Goal: Transaction & Acquisition: Purchase product/service

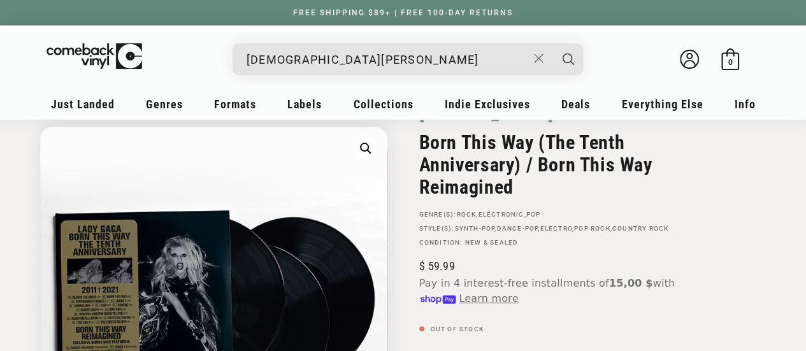
scroll to position [110, 0]
type input "[DEMOGRAPHIC_DATA][PERSON_NAME]"
click at [552, 43] on button "Search" at bounding box center [568, 59] width 32 height 32
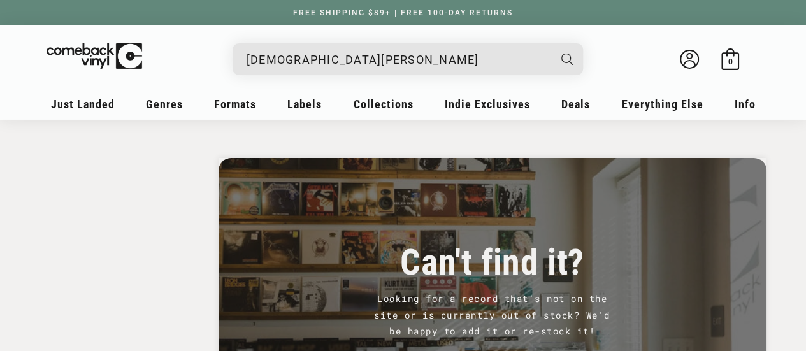
scroll to position [2131, 0]
click at [352, 69] on input "[DEMOGRAPHIC_DATA][PERSON_NAME]" at bounding box center [398, 60] width 302 height 26
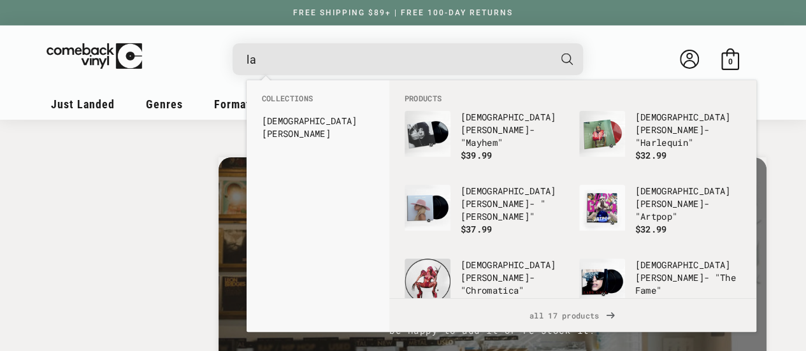
type input "l"
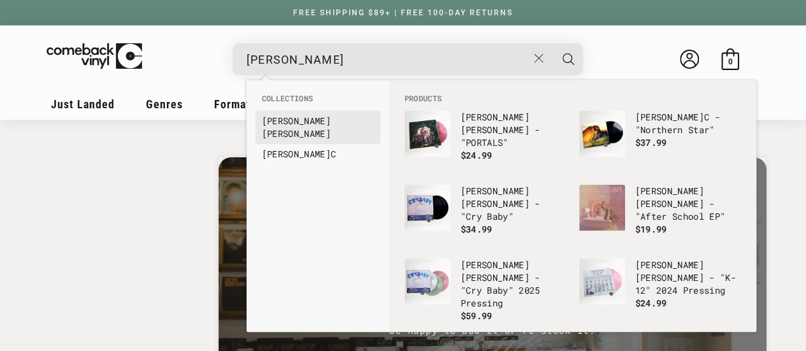
type input "melanie"
click at [354, 120] on link "Melanie Martinez" at bounding box center [318, 127] width 112 height 25
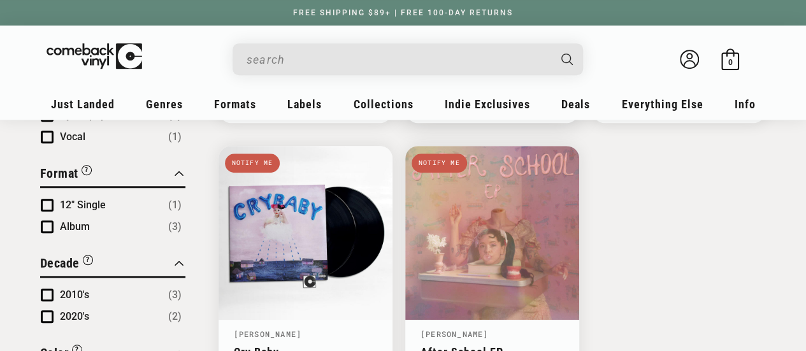
scroll to position [187, 0]
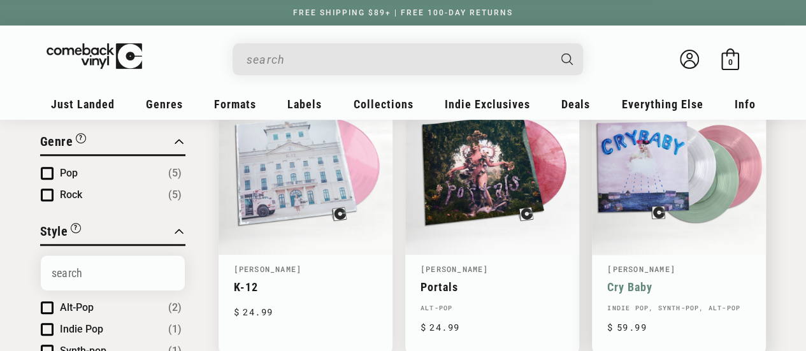
click at [685, 280] on link "Cry Baby" at bounding box center [678, 286] width 143 height 13
